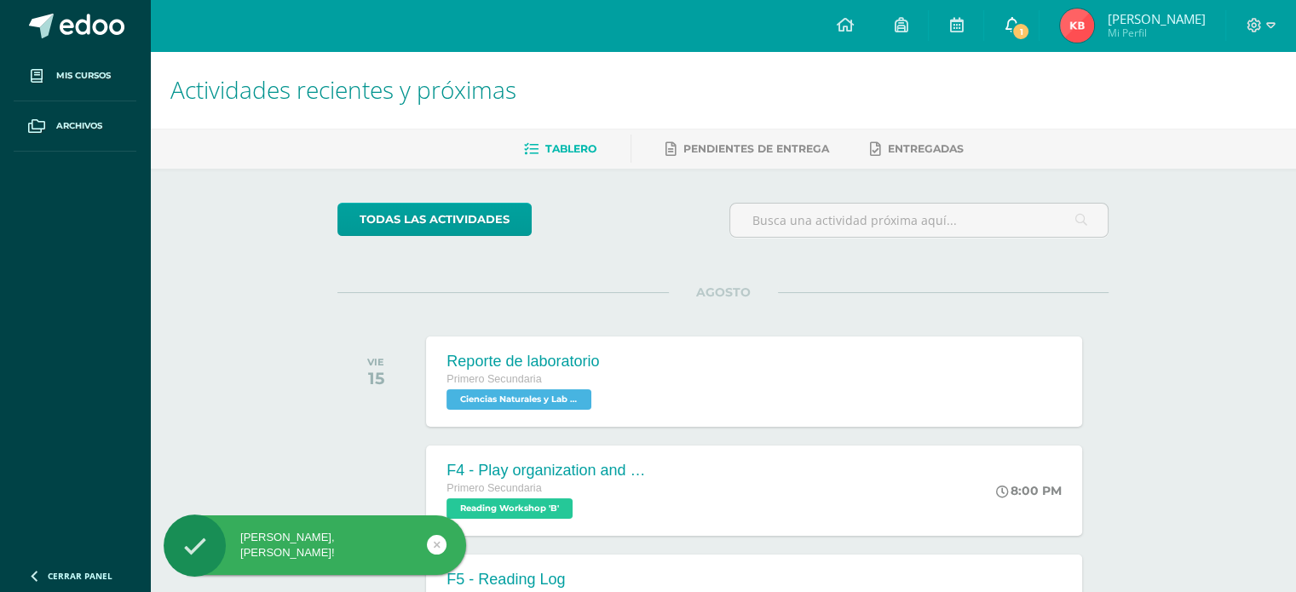
click at [1018, 19] on icon at bounding box center [1012, 24] width 14 height 15
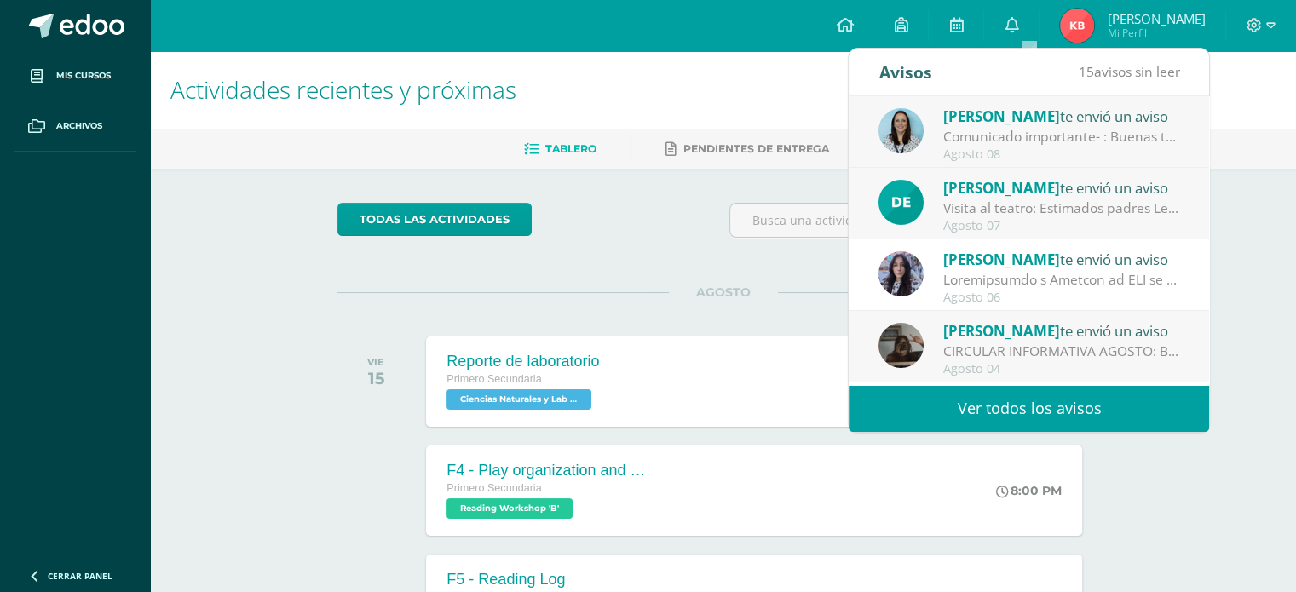
click at [992, 398] on link "Ver todos los avisos" at bounding box center [1029, 408] width 360 height 47
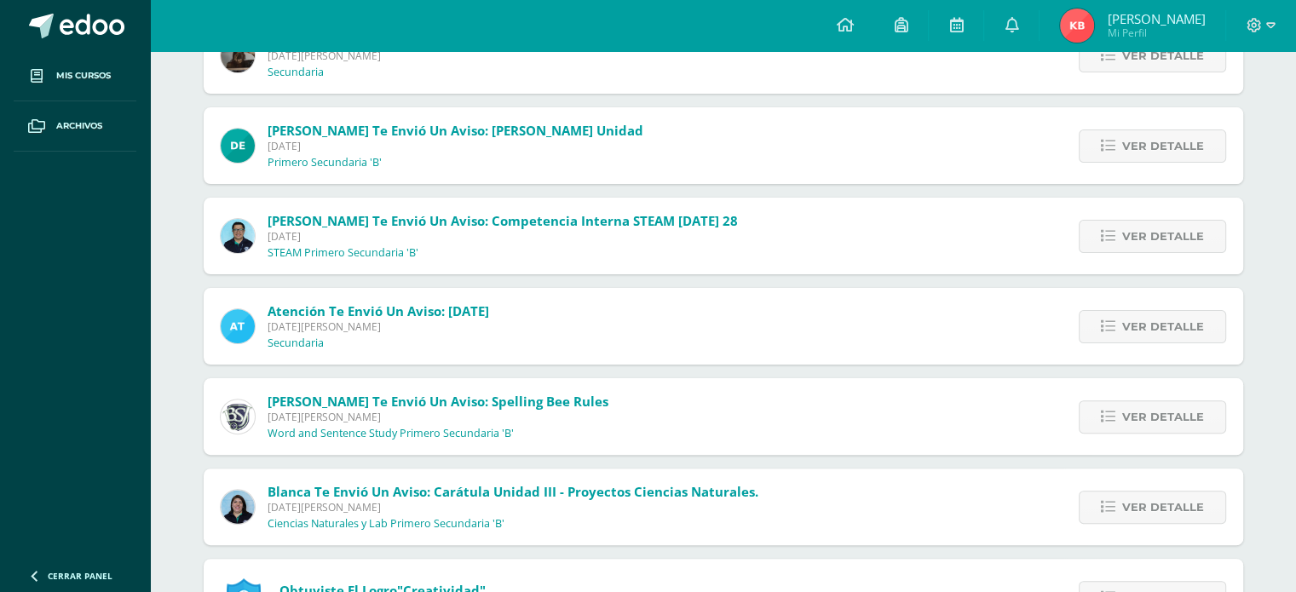
scroll to position [341, 0]
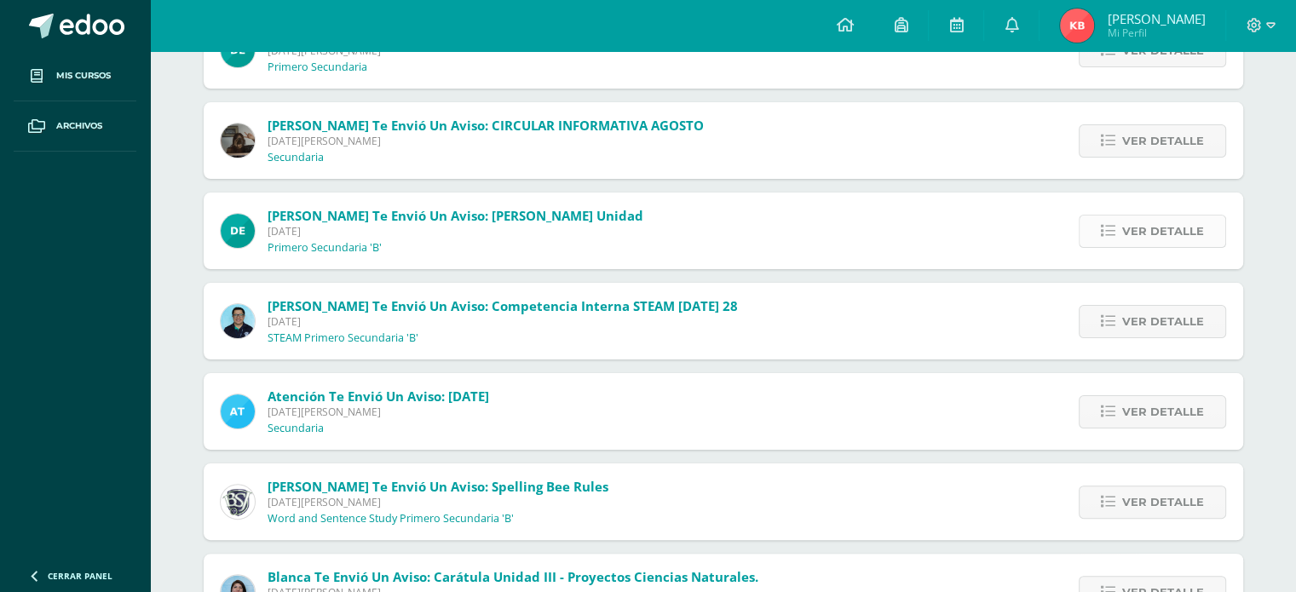
click at [1111, 233] on icon at bounding box center [1108, 231] width 14 height 14
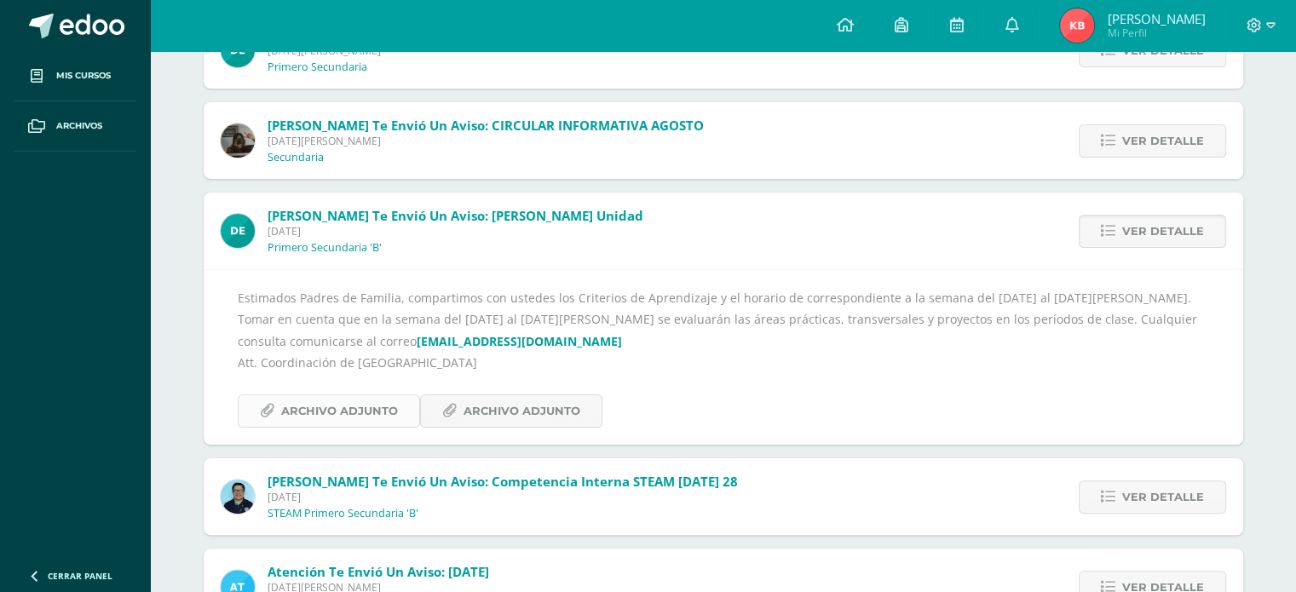
click at [375, 414] on span "Archivo Adjunto" at bounding box center [339, 411] width 117 height 32
click at [457, 411] on link "Archivo Adjunto" at bounding box center [511, 410] width 182 height 33
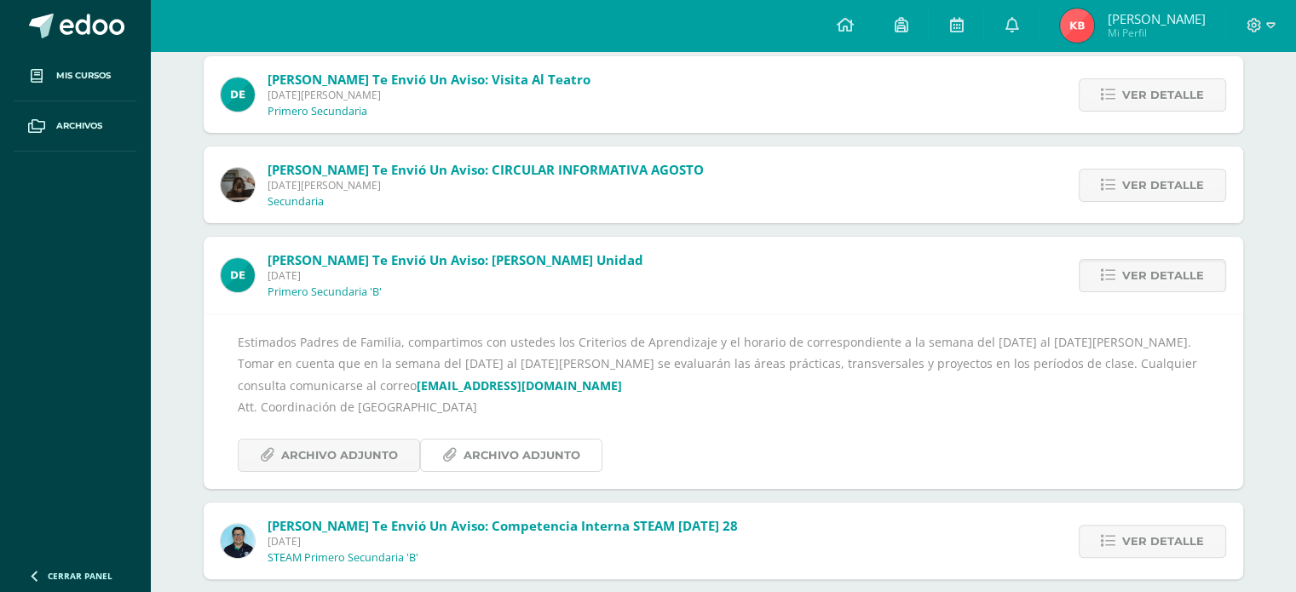
scroll to position [0, 0]
